Goal: Check status: Check status

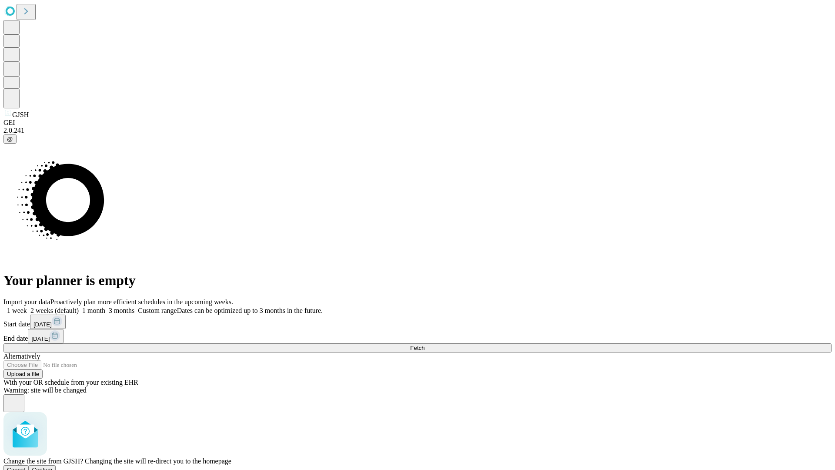
click at [53, 466] on span "Confirm" at bounding box center [42, 469] width 20 height 7
click at [105, 307] on label "1 month" at bounding box center [92, 310] width 27 height 7
click at [424, 344] on span "Fetch" at bounding box center [417, 347] width 14 height 7
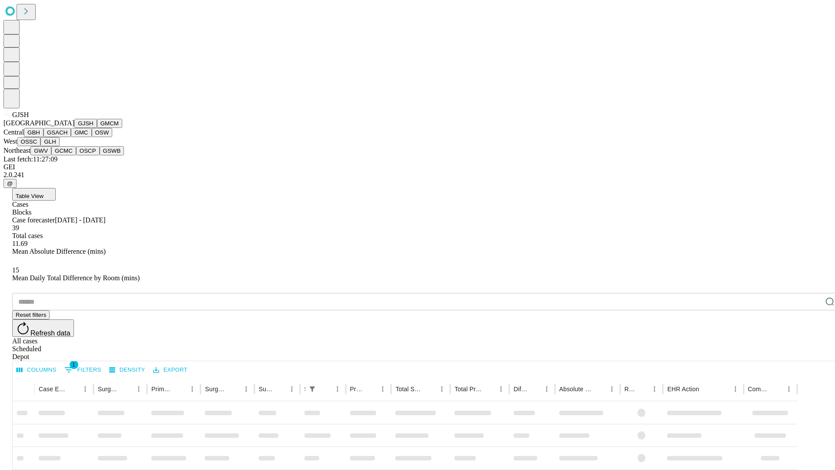
click at [97, 128] on button "GMCM" at bounding box center [109, 123] width 25 height 9
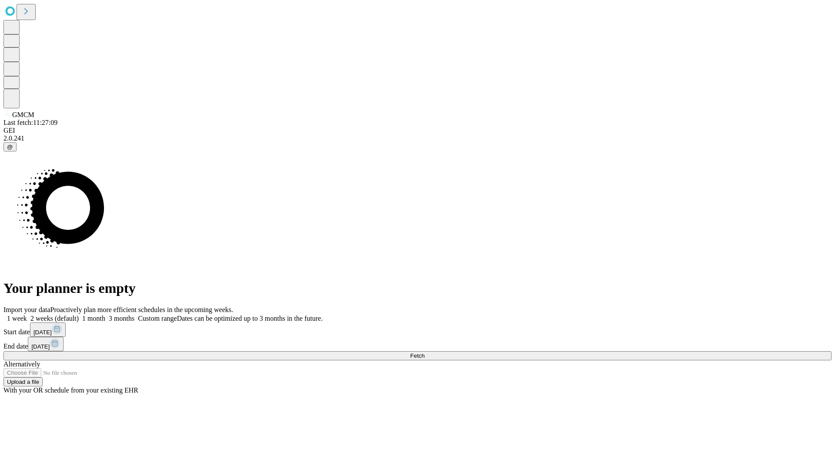
click at [105, 314] on label "1 month" at bounding box center [92, 317] width 27 height 7
click at [424, 352] on span "Fetch" at bounding box center [417, 355] width 14 height 7
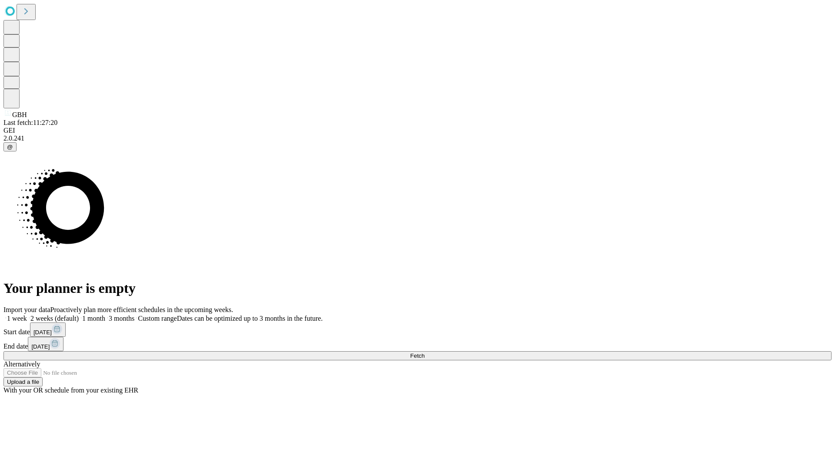
click at [105, 314] on label "1 month" at bounding box center [92, 317] width 27 height 7
click at [424, 352] on span "Fetch" at bounding box center [417, 355] width 14 height 7
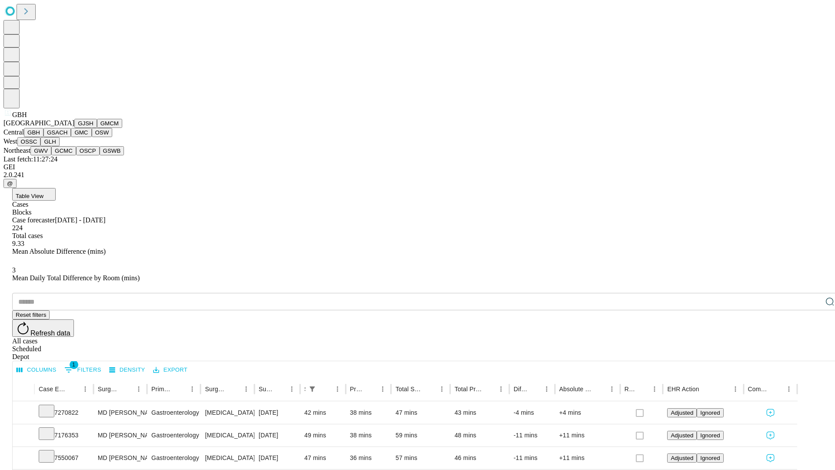
click at [67, 137] on button "GSACH" at bounding box center [56, 132] width 27 height 9
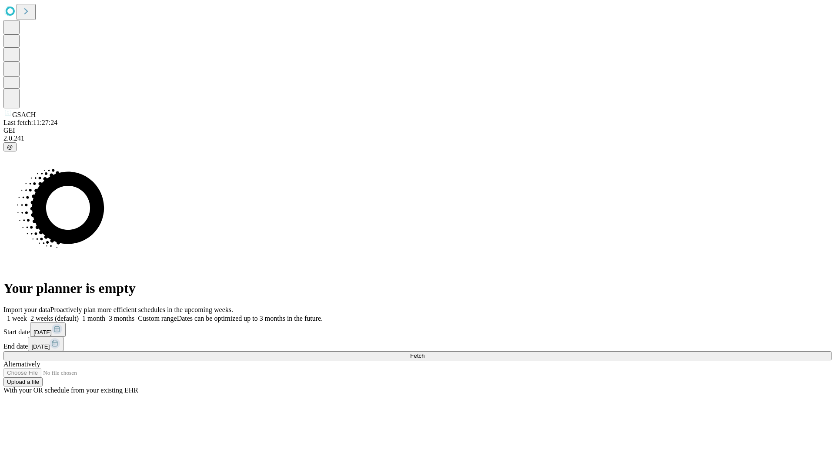
click at [105, 314] on label "1 month" at bounding box center [92, 317] width 27 height 7
click at [424, 352] on span "Fetch" at bounding box center [417, 355] width 14 height 7
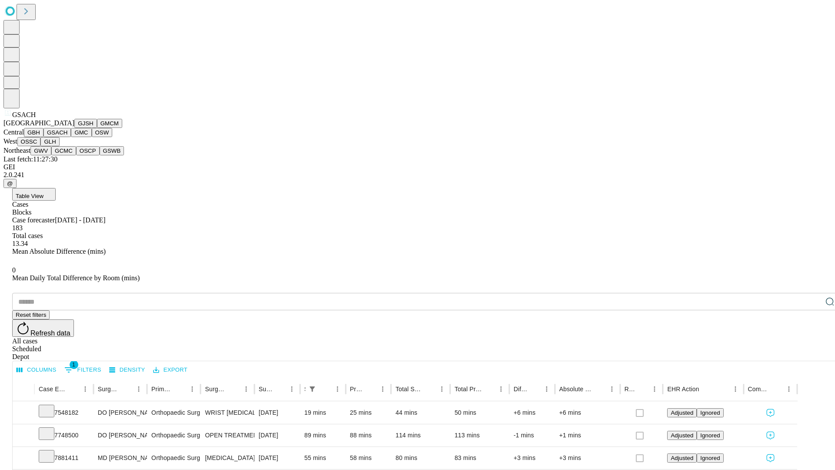
click at [71, 137] on button "GMC" at bounding box center [81, 132] width 20 height 9
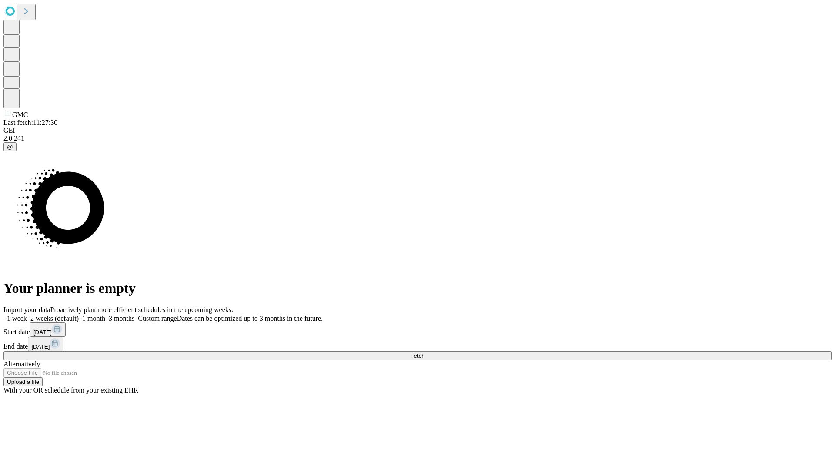
click at [424, 352] on span "Fetch" at bounding box center [417, 355] width 14 height 7
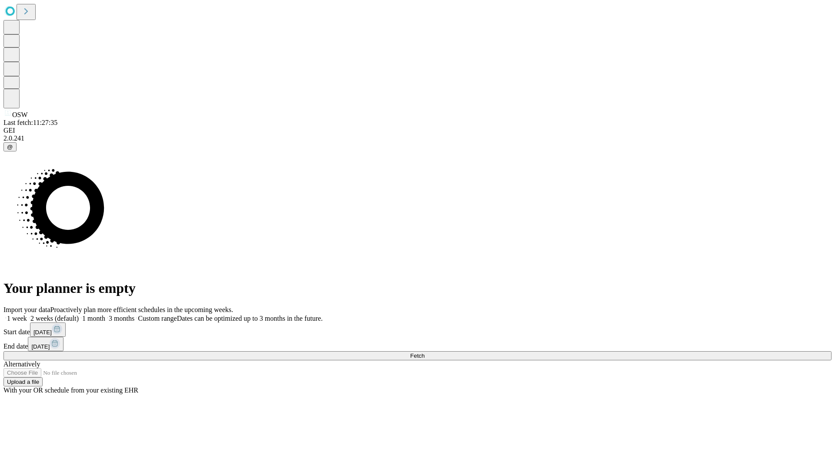
click at [105, 314] on label "1 month" at bounding box center [92, 317] width 27 height 7
click at [424, 352] on span "Fetch" at bounding box center [417, 355] width 14 height 7
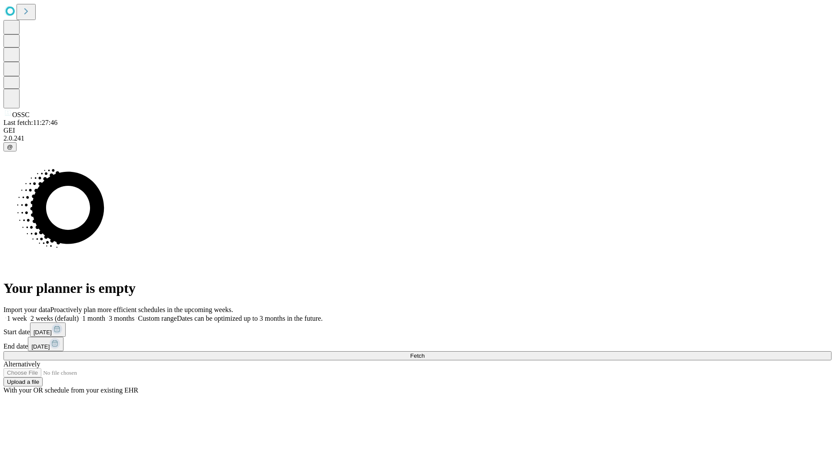
click at [105, 314] on label "1 month" at bounding box center [92, 317] width 27 height 7
click at [424, 352] on span "Fetch" at bounding box center [417, 355] width 14 height 7
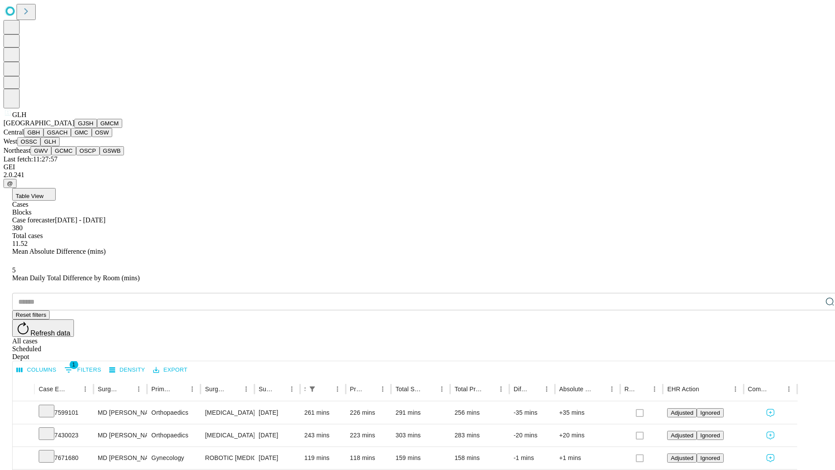
click at [51, 155] on button "GWV" at bounding box center [40, 150] width 21 height 9
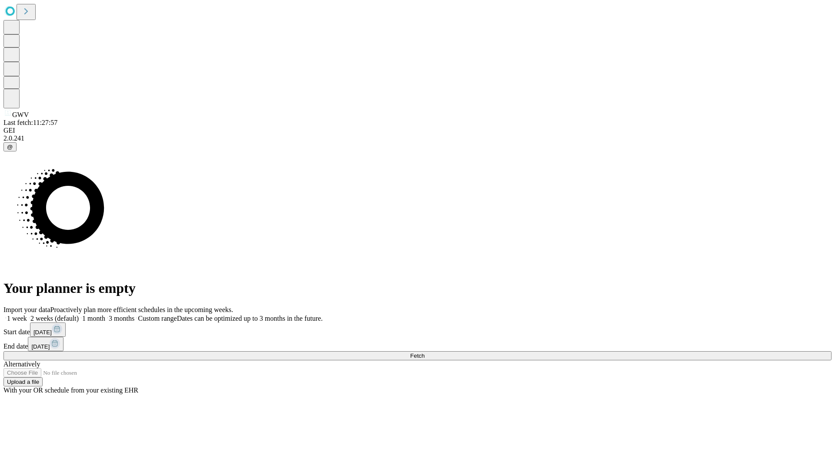
click at [424, 352] on span "Fetch" at bounding box center [417, 355] width 14 height 7
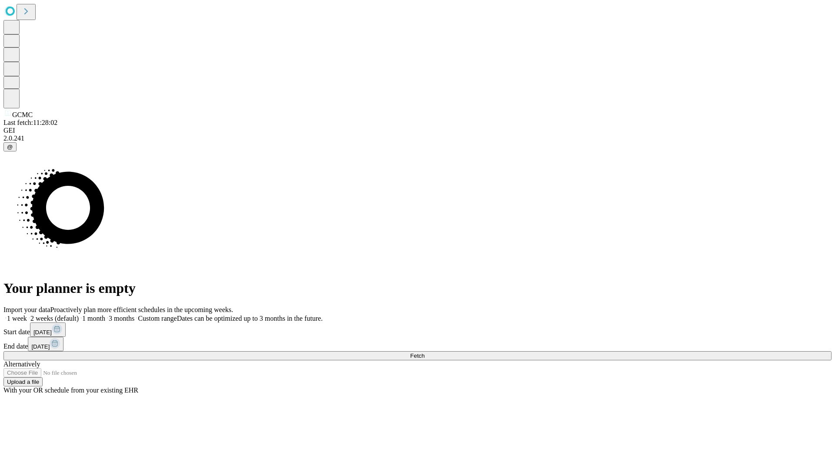
click at [105, 314] on label "1 month" at bounding box center [92, 317] width 27 height 7
click at [424, 352] on span "Fetch" at bounding box center [417, 355] width 14 height 7
click at [105, 314] on label "1 month" at bounding box center [92, 317] width 27 height 7
click at [424, 352] on span "Fetch" at bounding box center [417, 355] width 14 height 7
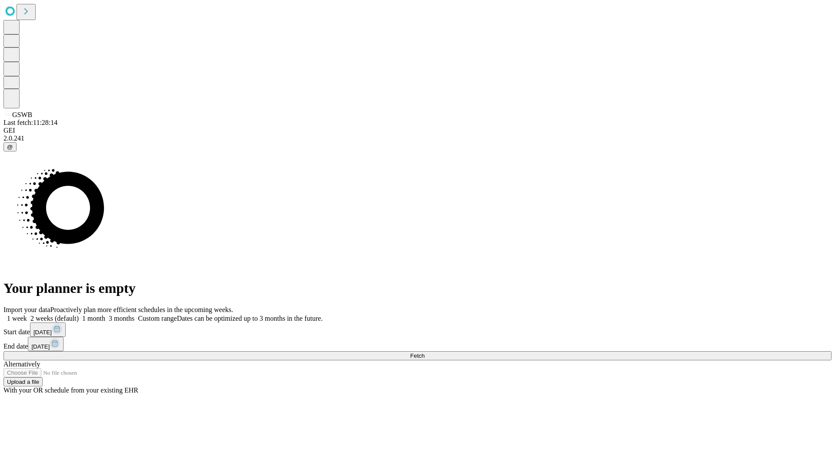
click at [105, 314] on label "1 month" at bounding box center [92, 317] width 27 height 7
click at [424, 352] on span "Fetch" at bounding box center [417, 355] width 14 height 7
